Goal: Information Seeking & Learning: Check status

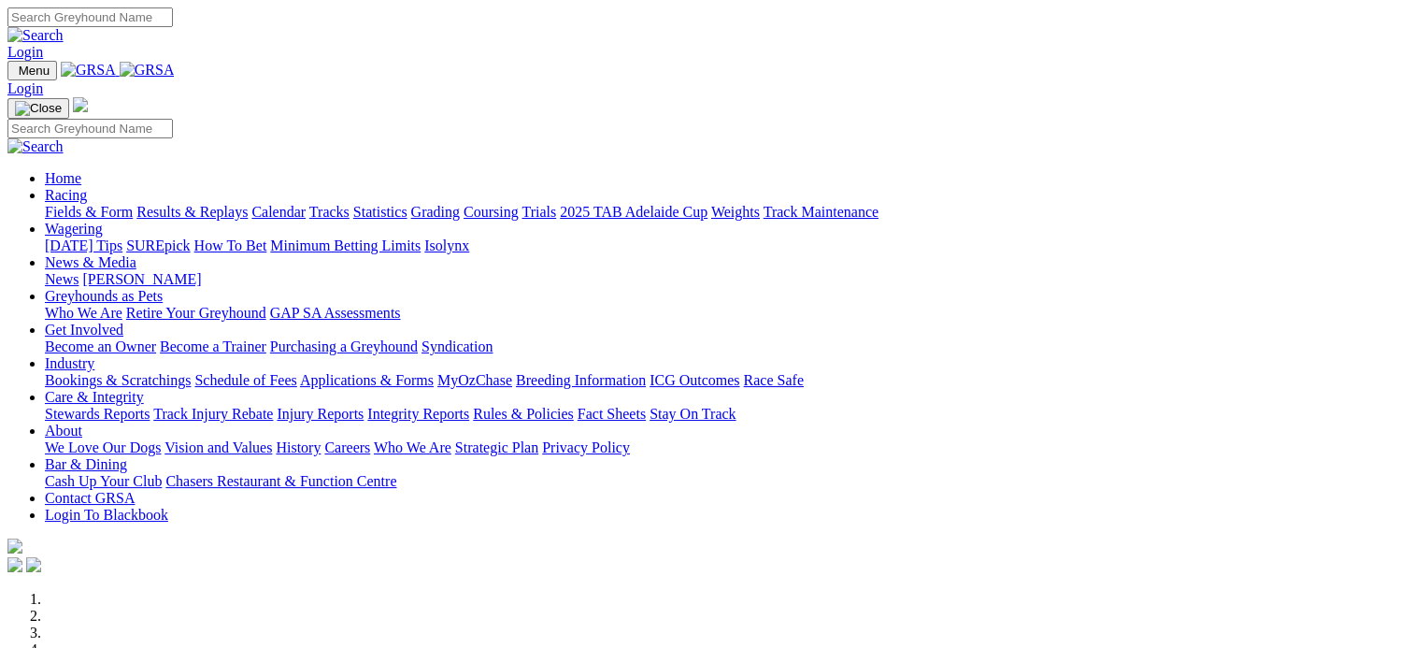
click at [248, 204] on link "Results & Replays" at bounding box center [191, 212] width 111 height 16
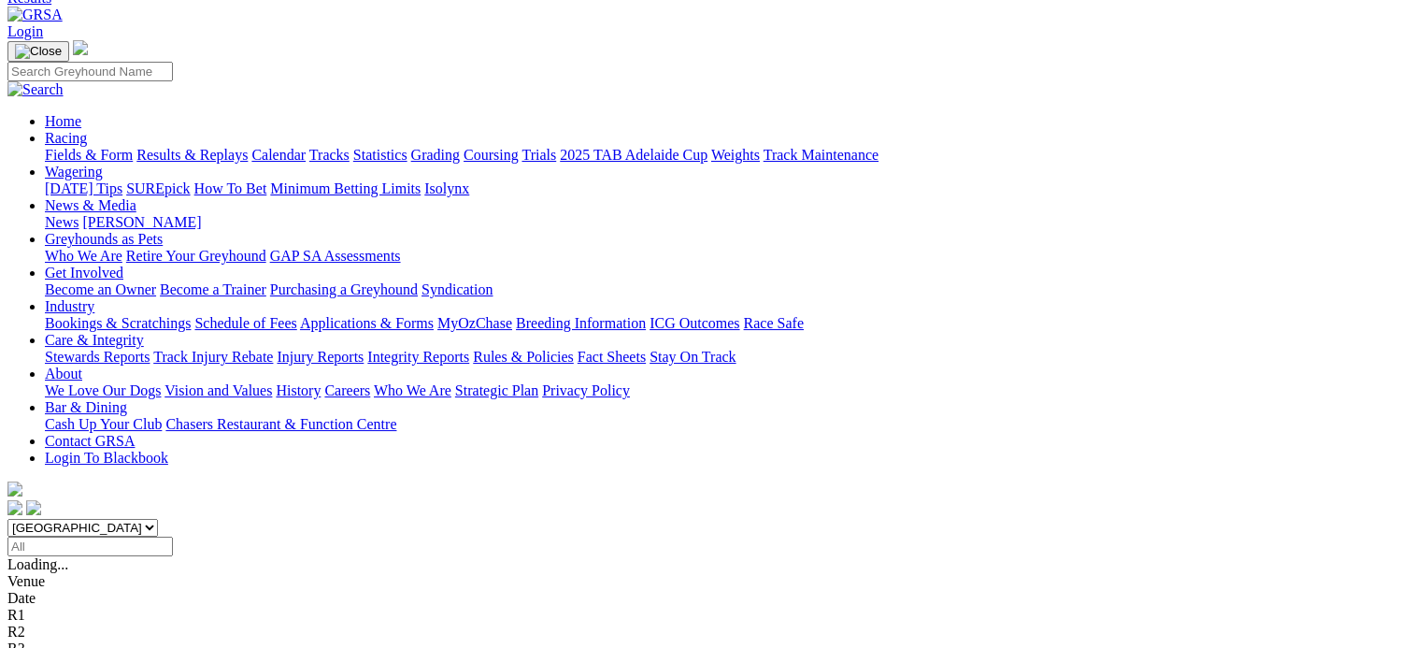
scroll to position [112, 0]
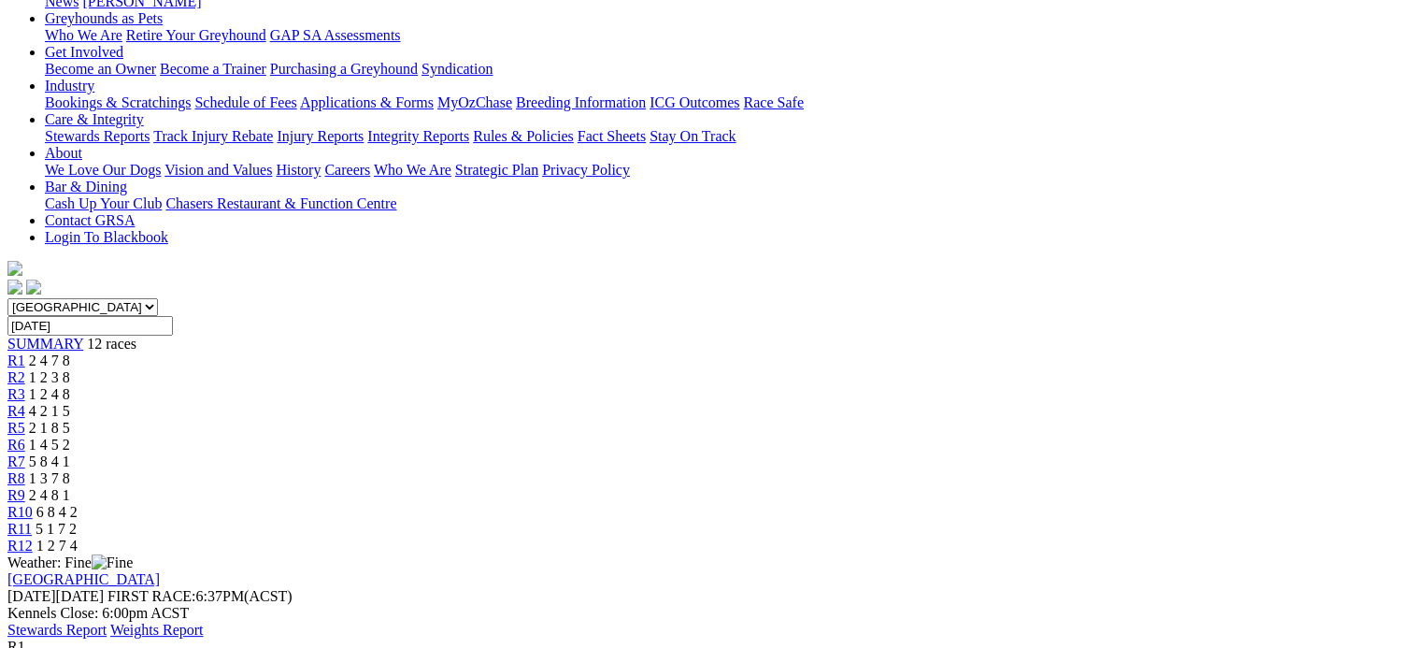
scroll to position [374, 0]
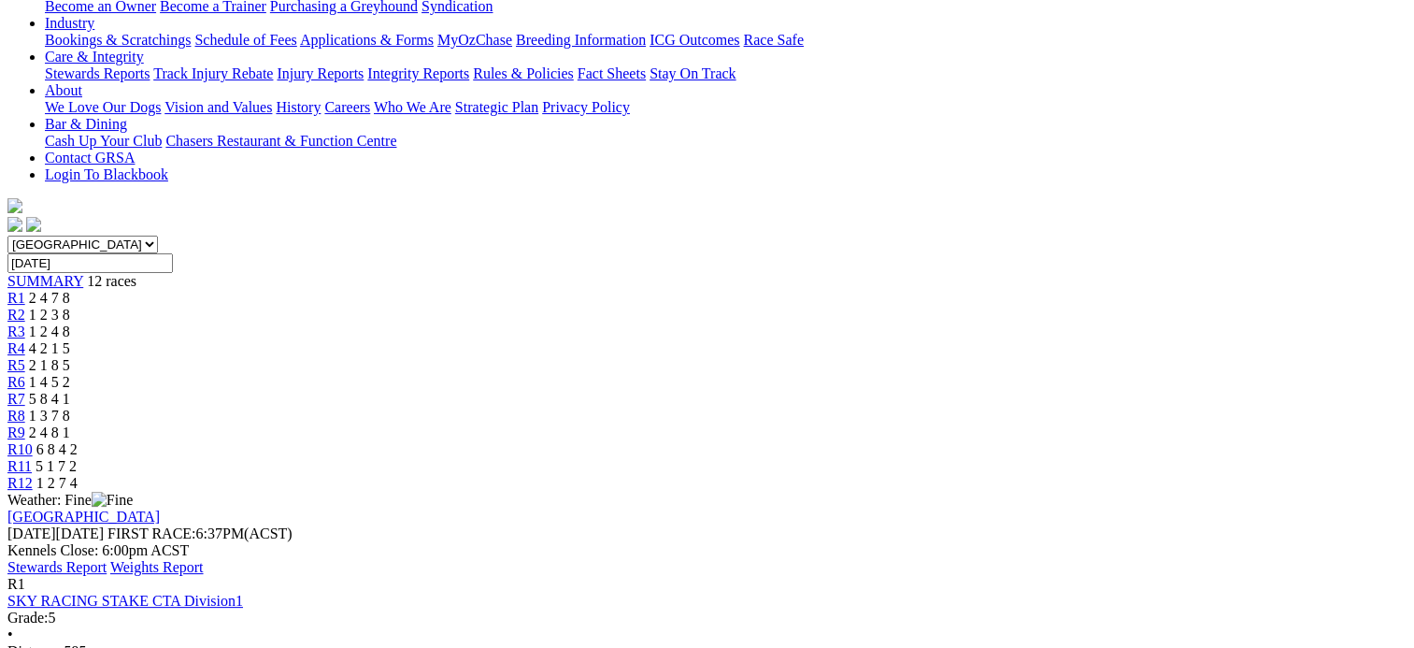
click at [107, 559] on link "Stewards Report" at bounding box center [56, 567] width 99 height 16
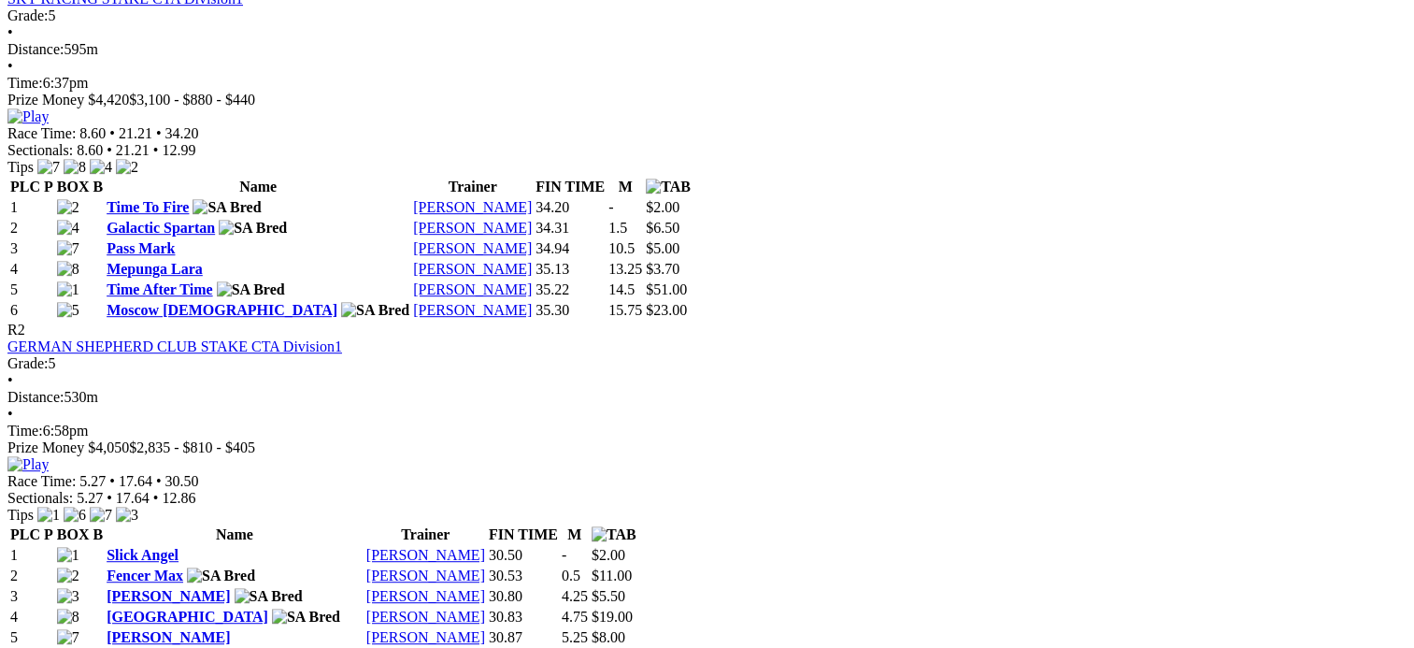
scroll to position [1006, 0]
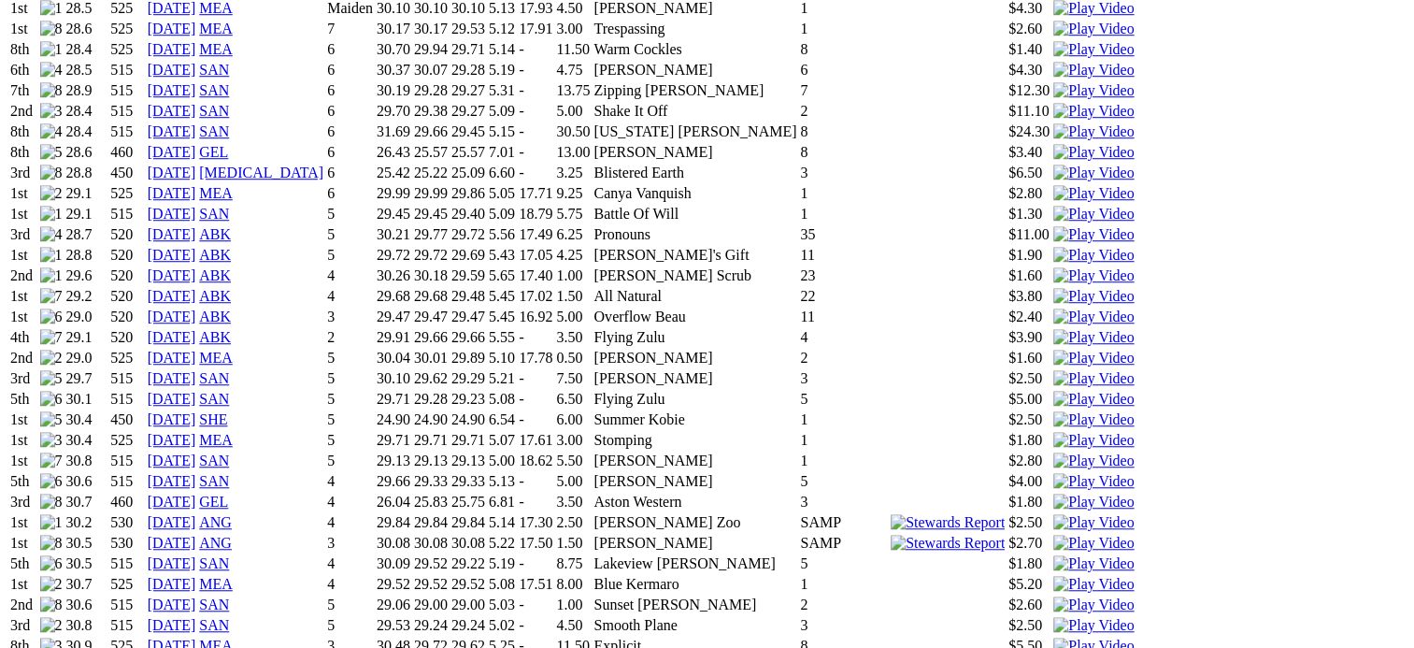
scroll to position [1483, 0]
